Goal: Navigation & Orientation: Find specific page/section

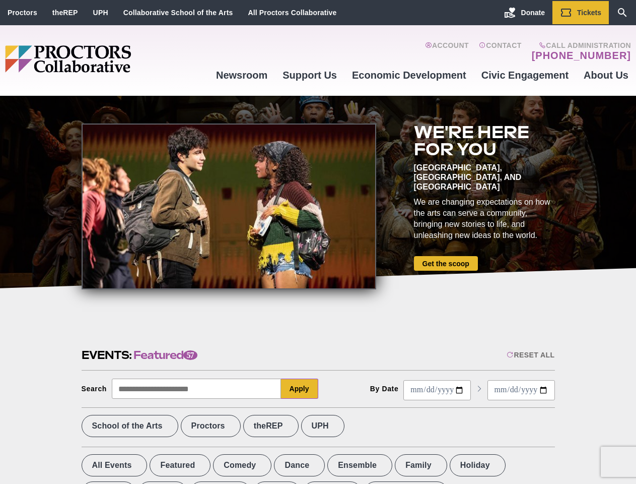
click at [318, 242] on div at bounding box center [229, 206] width 295 height 166
click at [530, 355] on div "Reset All" at bounding box center [531, 355] width 48 height 8
click at [300, 388] on button "Apply" at bounding box center [299, 388] width 37 height 20
